Goal: Task Accomplishment & Management: Manage account settings

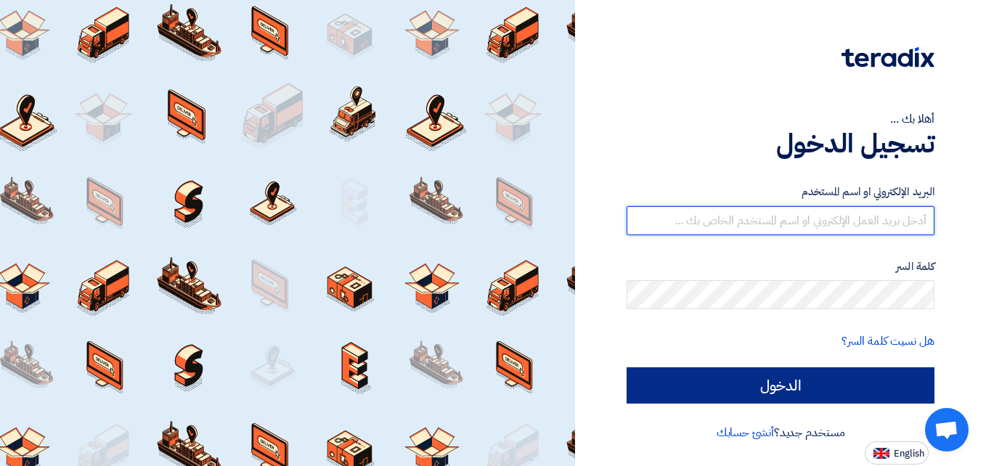
type input "[DOMAIN_NAME][EMAIL_ADDRESS][DOMAIN_NAME]"
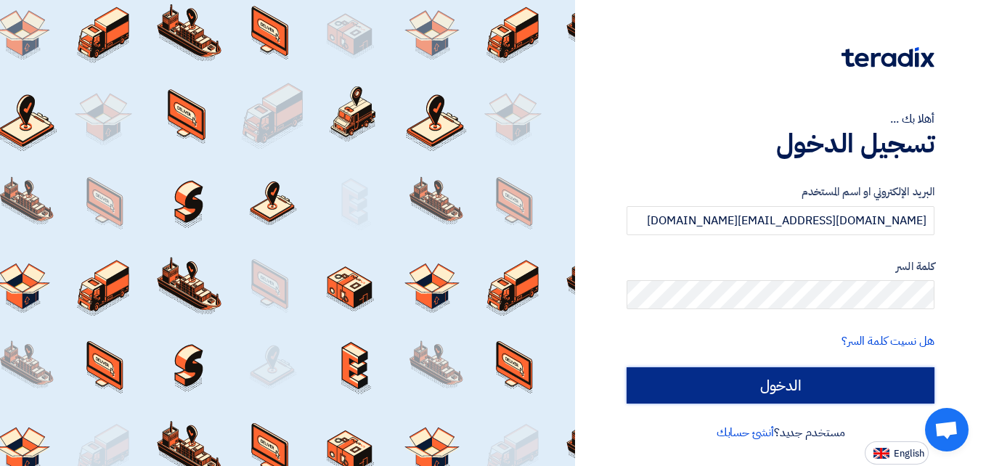
click at [793, 384] on input "الدخول" at bounding box center [780, 385] width 308 height 36
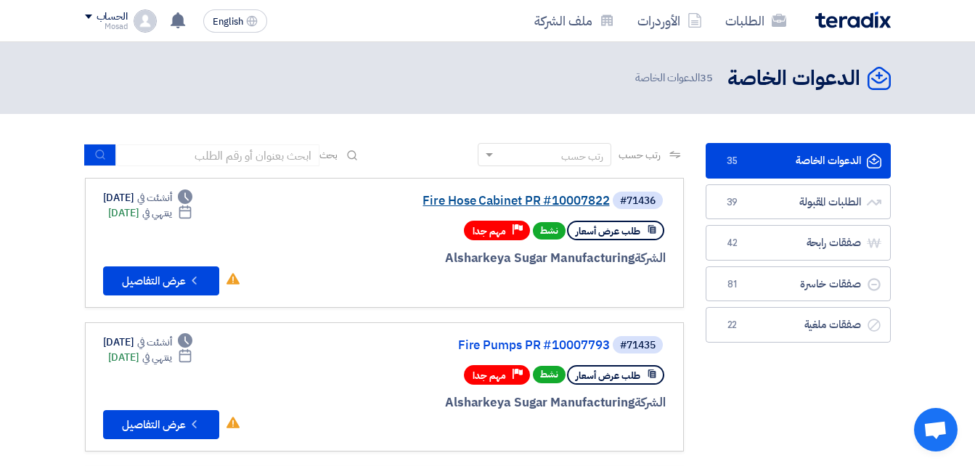
click at [518, 196] on link "Fire Hose Cabinet PR #10007822" at bounding box center [464, 201] width 290 height 13
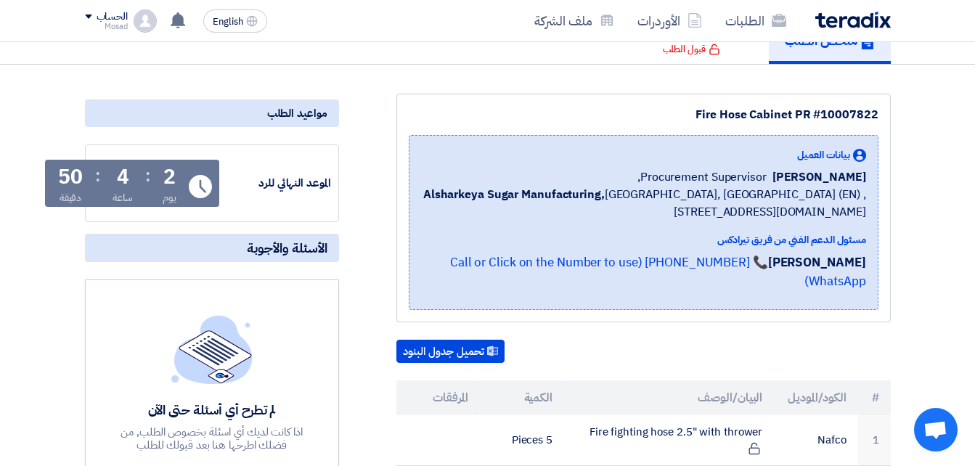
scroll to position [73, 0]
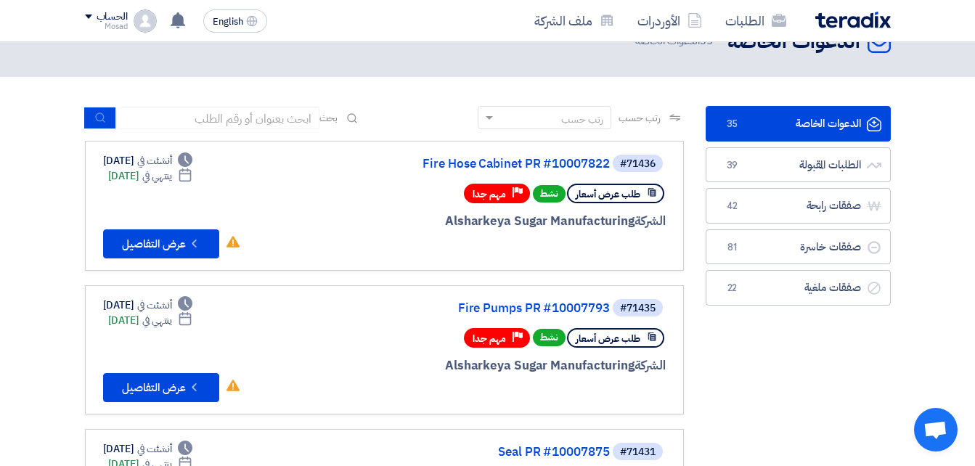
scroll to position [73, 0]
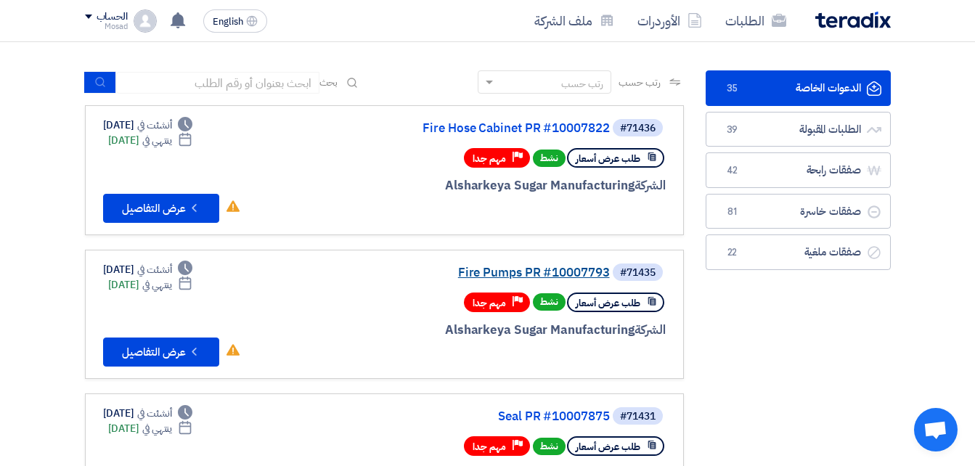
click at [570, 272] on link "Fire Pumps PR #10007793" at bounding box center [464, 272] width 290 height 13
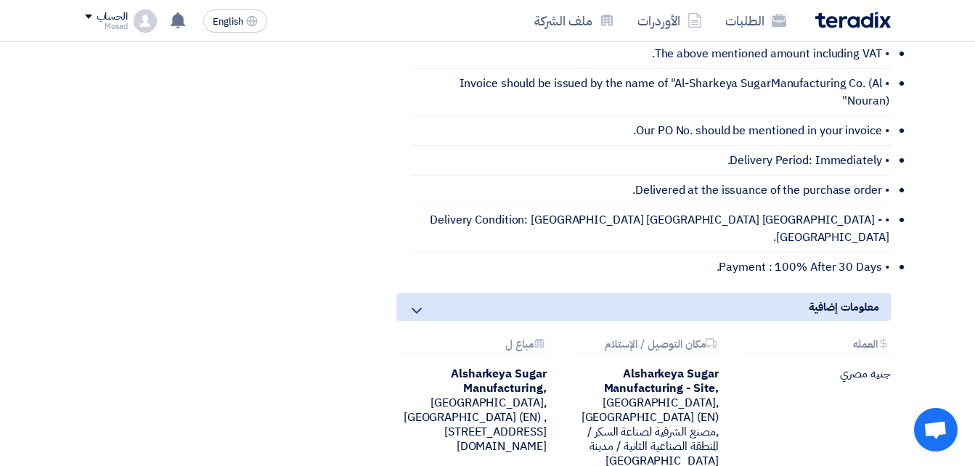
scroll to position [508, 0]
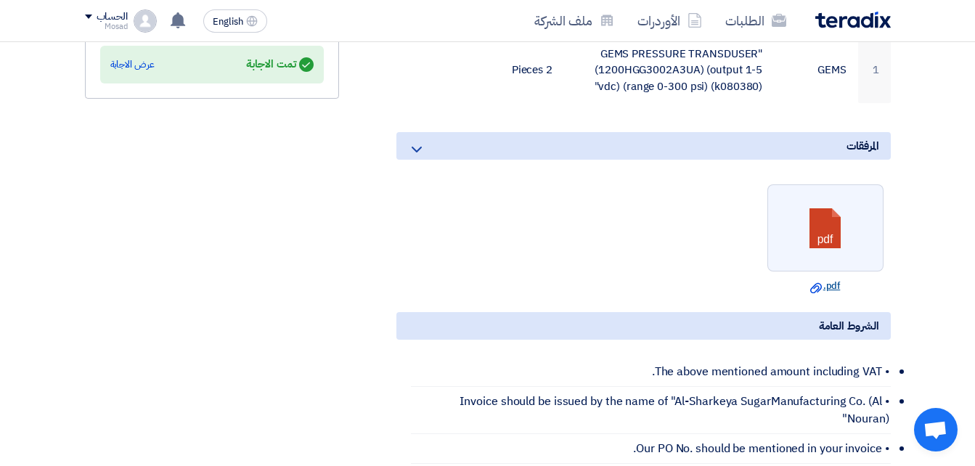
click at [827, 279] on link "Download file .pdf" at bounding box center [825, 286] width 107 height 15
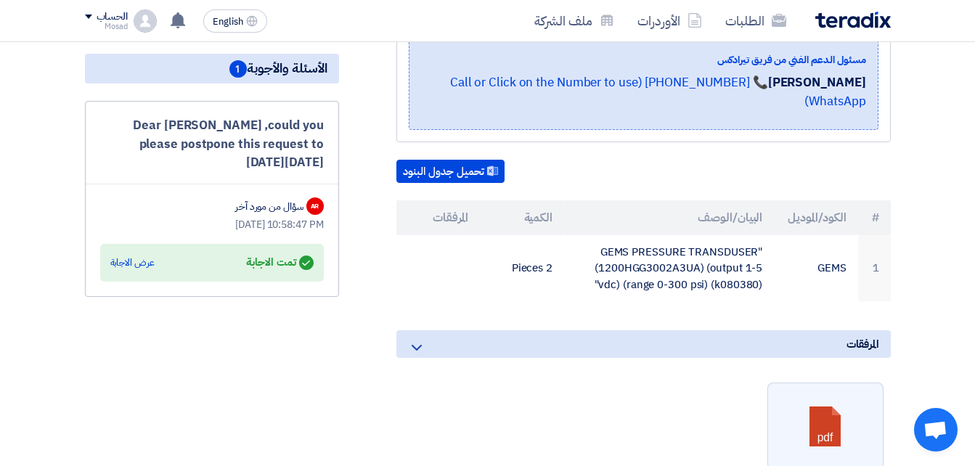
scroll to position [290, 0]
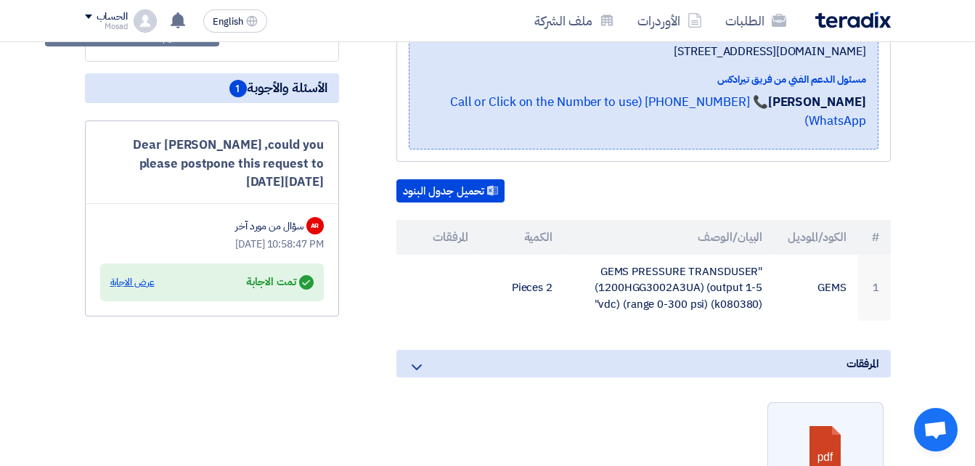
click at [123, 280] on div "عرض الاجابة" at bounding box center [132, 282] width 44 height 15
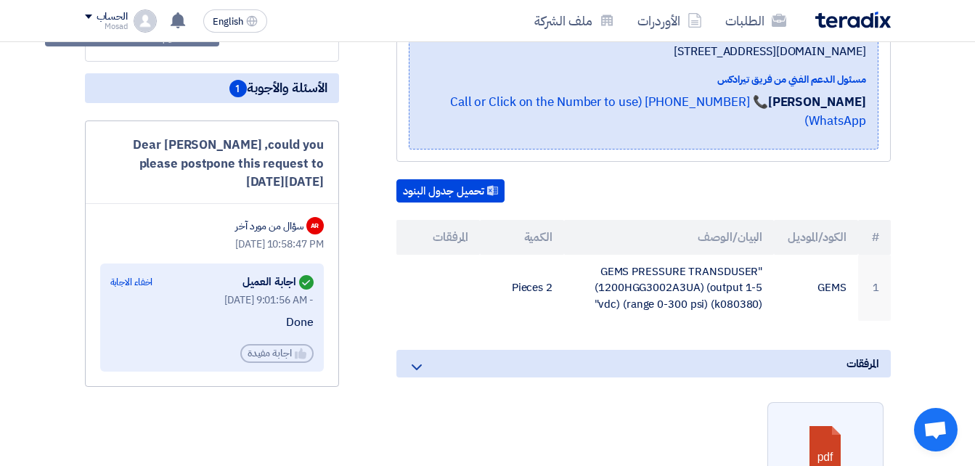
drag, startPoint x: 242, startPoint y: 181, endPoint x: 126, endPoint y: 122, distance: 131.2
click at [126, 122] on div "Dear [PERSON_NAME] ,could you please postpone this request to [DATE][DATE] AR س…" at bounding box center [212, 254] width 254 height 266
click at [321, 185] on div "Dear [PERSON_NAME] ,could you please postpone this request to [DATE][DATE]" at bounding box center [212, 164] width 224 height 56
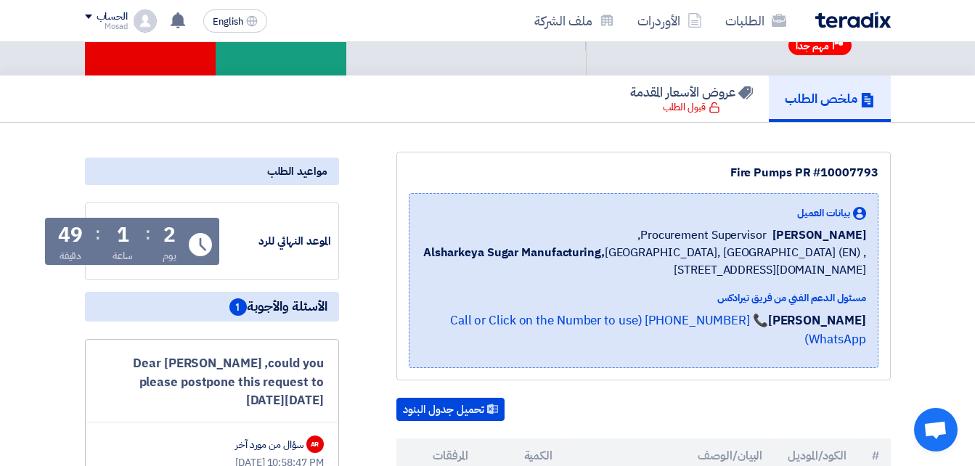
scroll to position [0, 0]
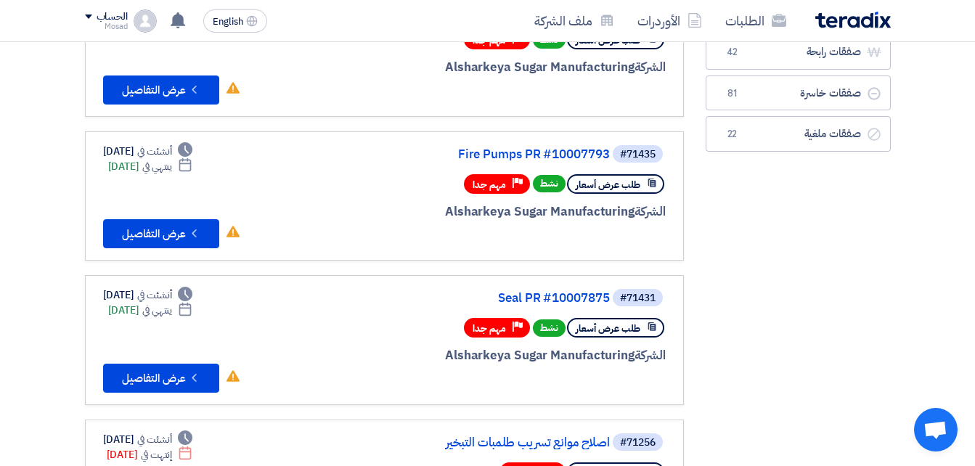
scroll to position [218, 0]
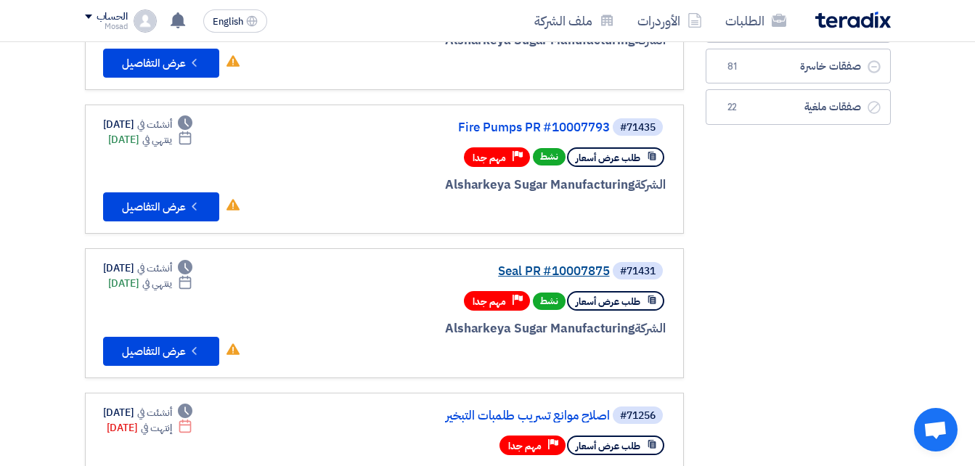
click at [573, 267] on link "Seal PR #10007875" at bounding box center [464, 271] width 290 height 13
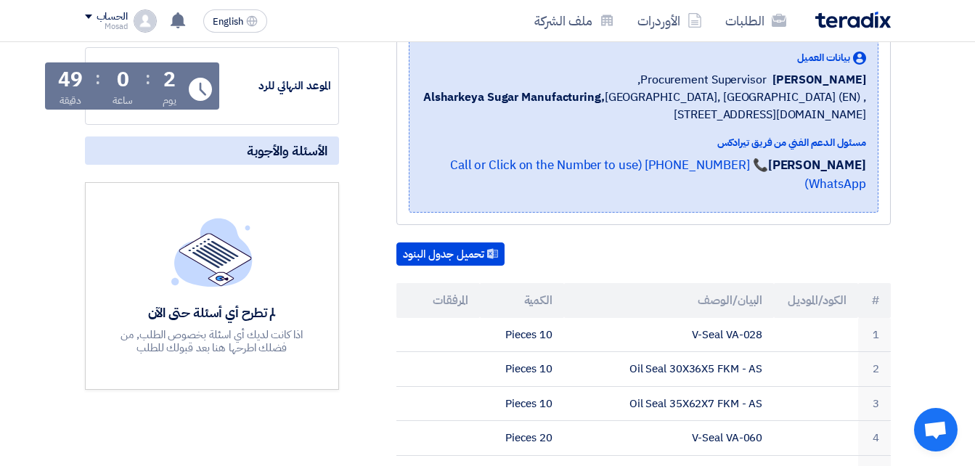
scroll to position [145, 0]
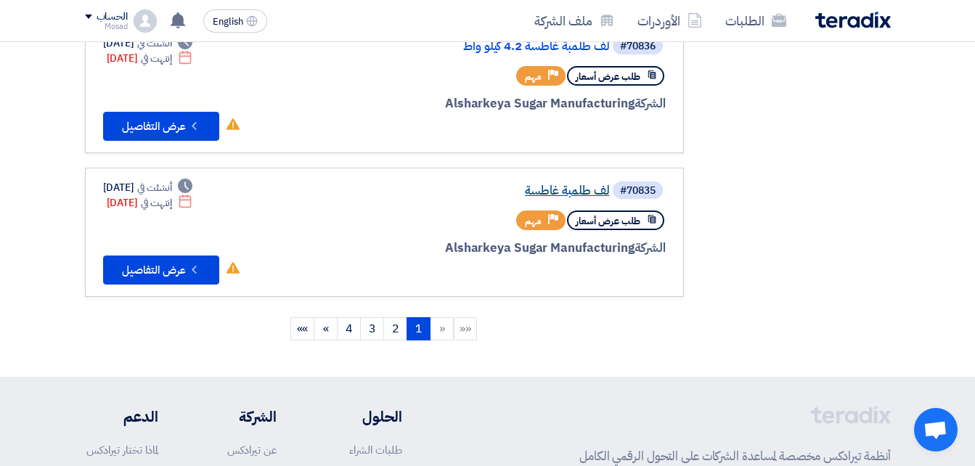
scroll to position [1307, 0]
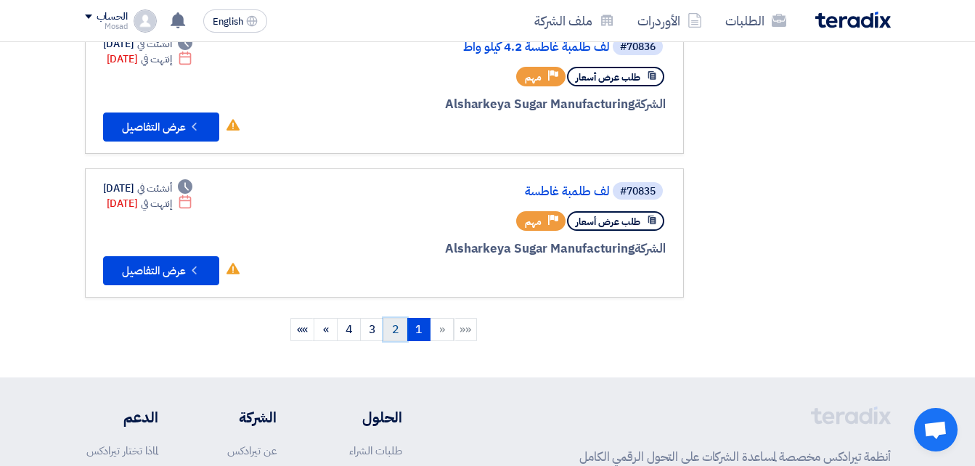
click at [396, 330] on link "2" at bounding box center [395, 329] width 24 height 23
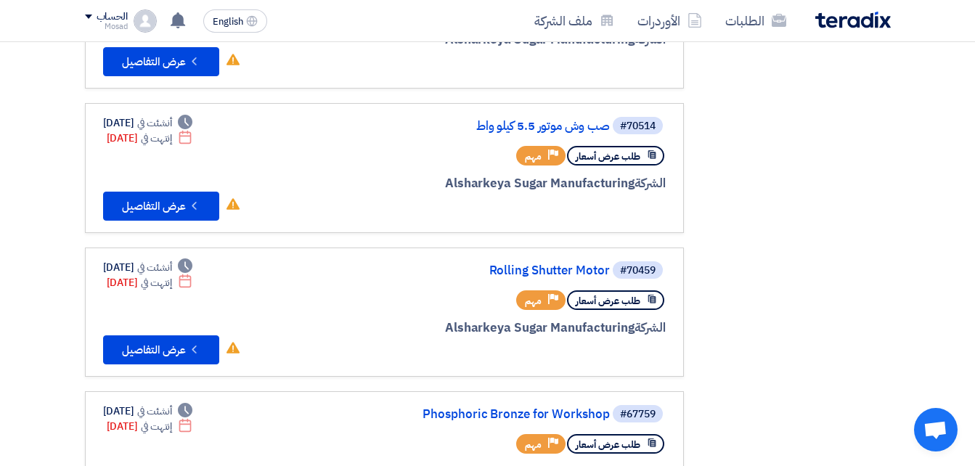
scroll to position [0, 0]
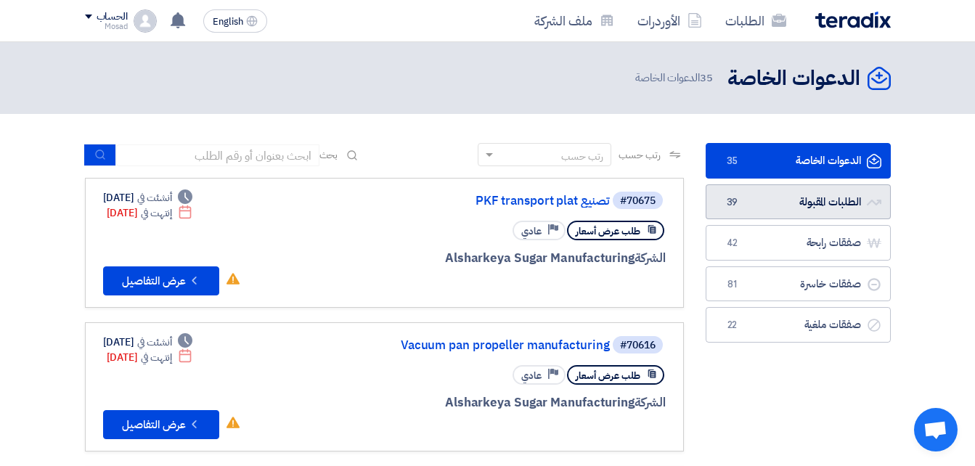
click at [783, 205] on link "الطلبات المقبولة الطلبات المقبولة 39" at bounding box center [798, 202] width 185 height 36
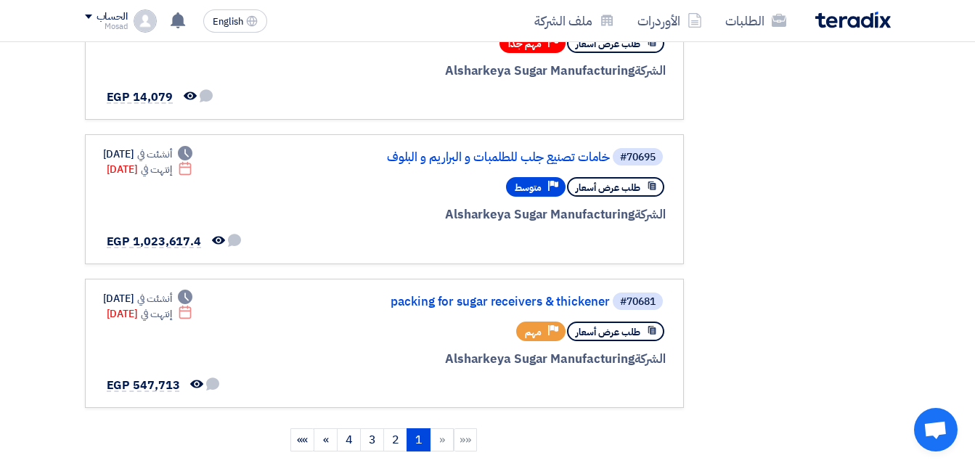
scroll to position [1234, 0]
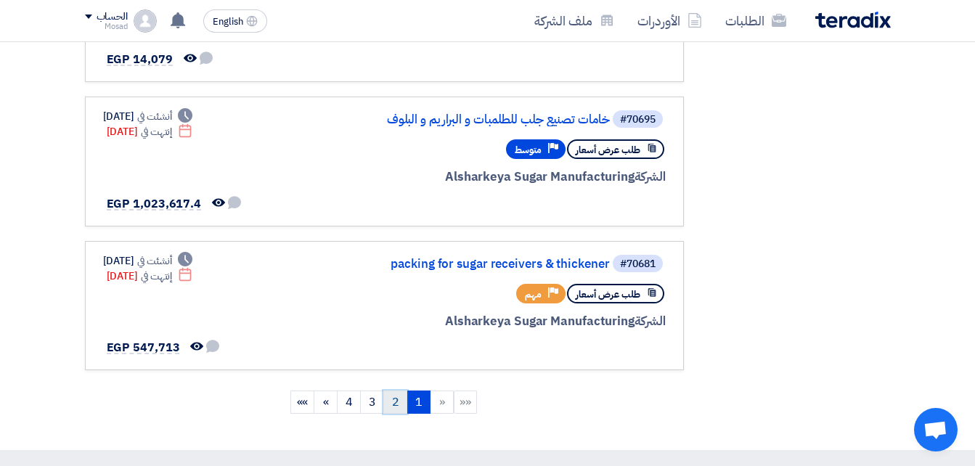
click at [392, 404] on link "2" at bounding box center [395, 402] width 24 height 23
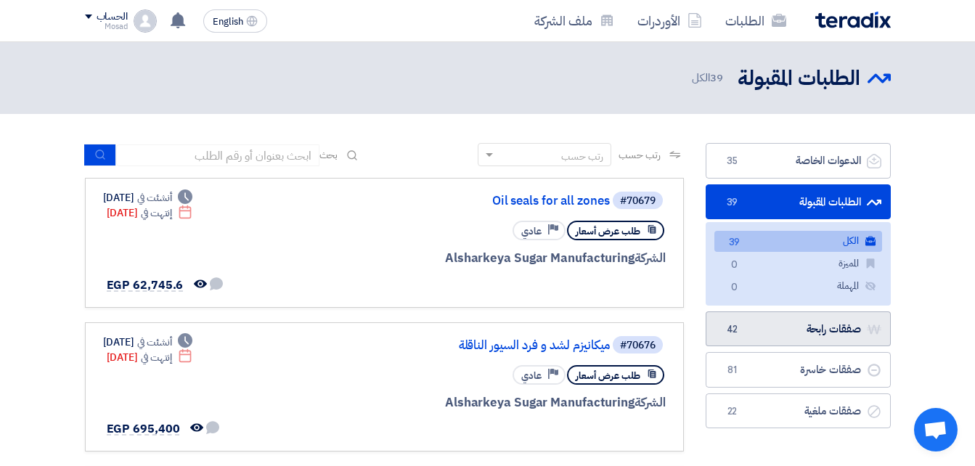
click at [762, 331] on link "صفقات رابحة صفقات رابحة 42" at bounding box center [798, 329] width 185 height 36
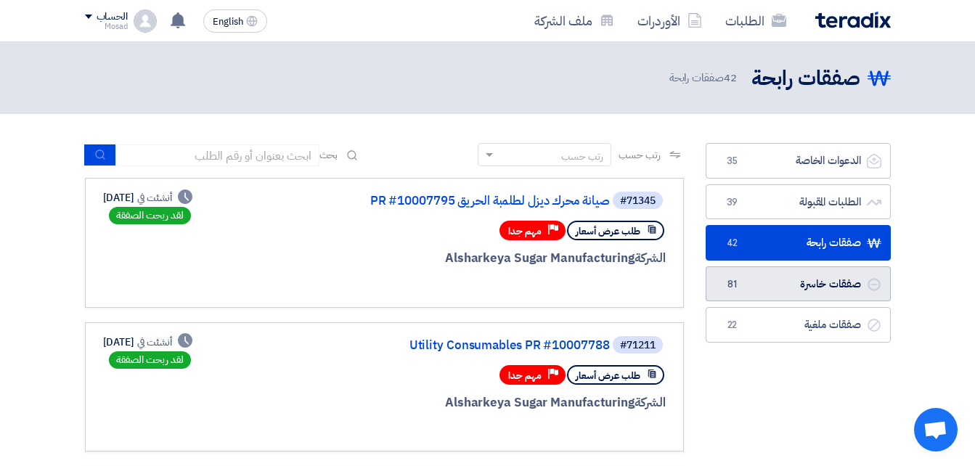
click at [754, 285] on link "صفقات خاسرة صفقات خاسرة 81" at bounding box center [798, 284] width 185 height 36
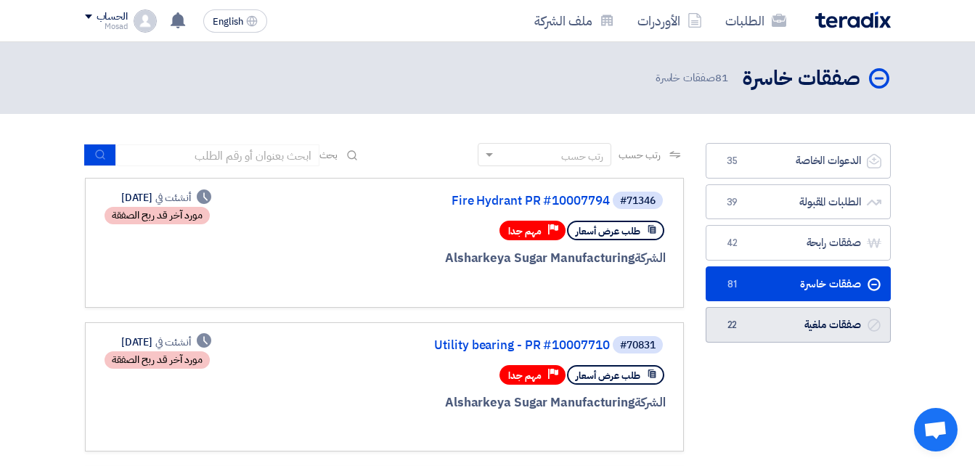
click at [783, 321] on link "صفقات ملغية صفقات ملغية 22" at bounding box center [798, 325] width 185 height 36
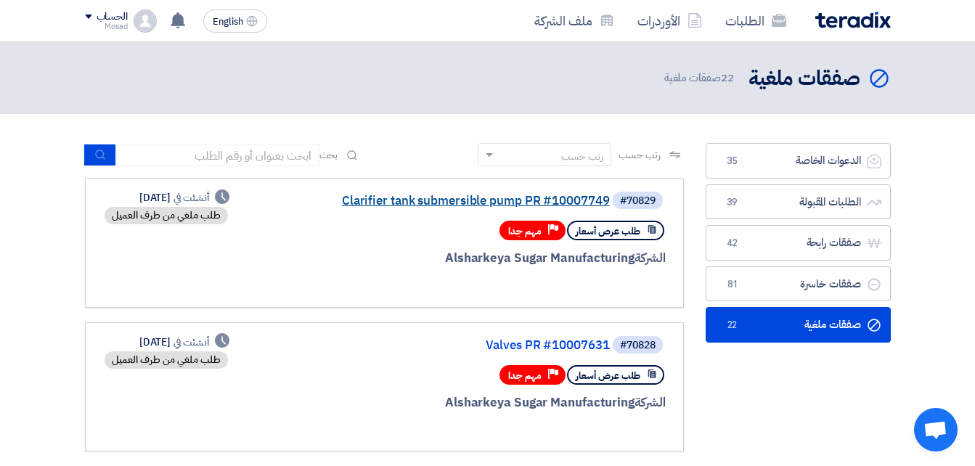
click at [511, 201] on link "Clarifier tank submersible pump PR #10007749" at bounding box center [464, 201] width 290 height 13
